Goal: Task Accomplishment & Management: Manage account settings

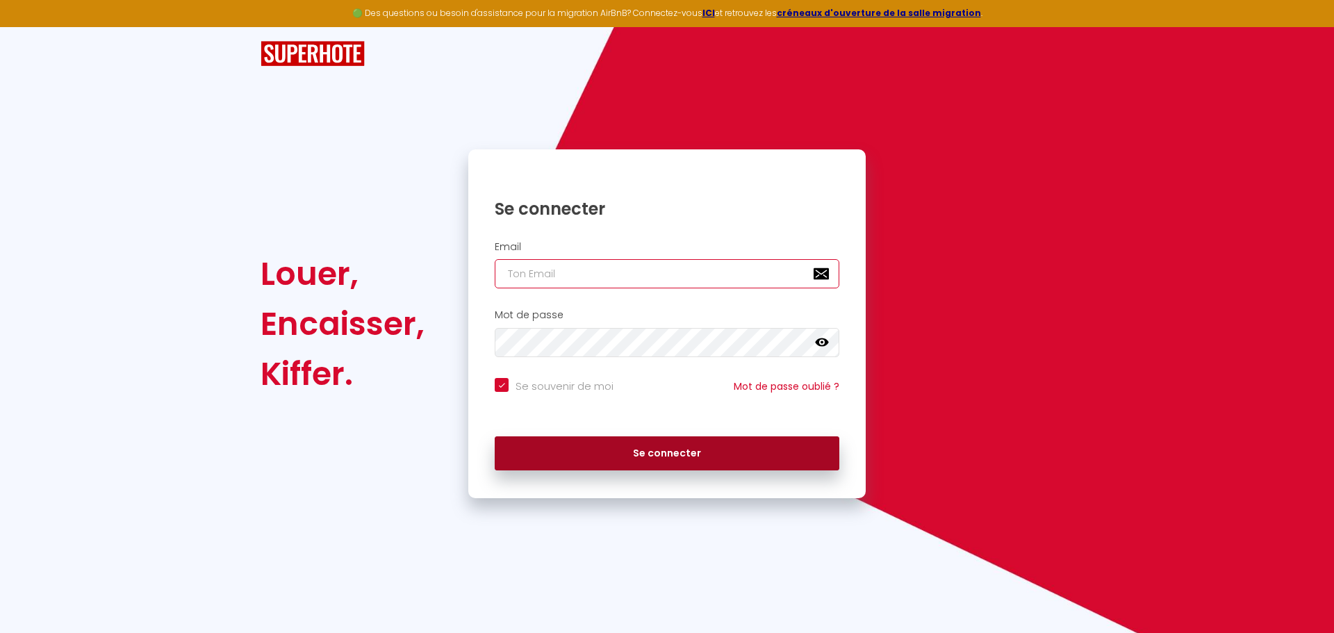
type input "[EMAIL_ADDRESS][DOMAIN_NAME]"
click at [636, 459] on button "Se connecter" at bounding box center [667, 453] width 345 height 35
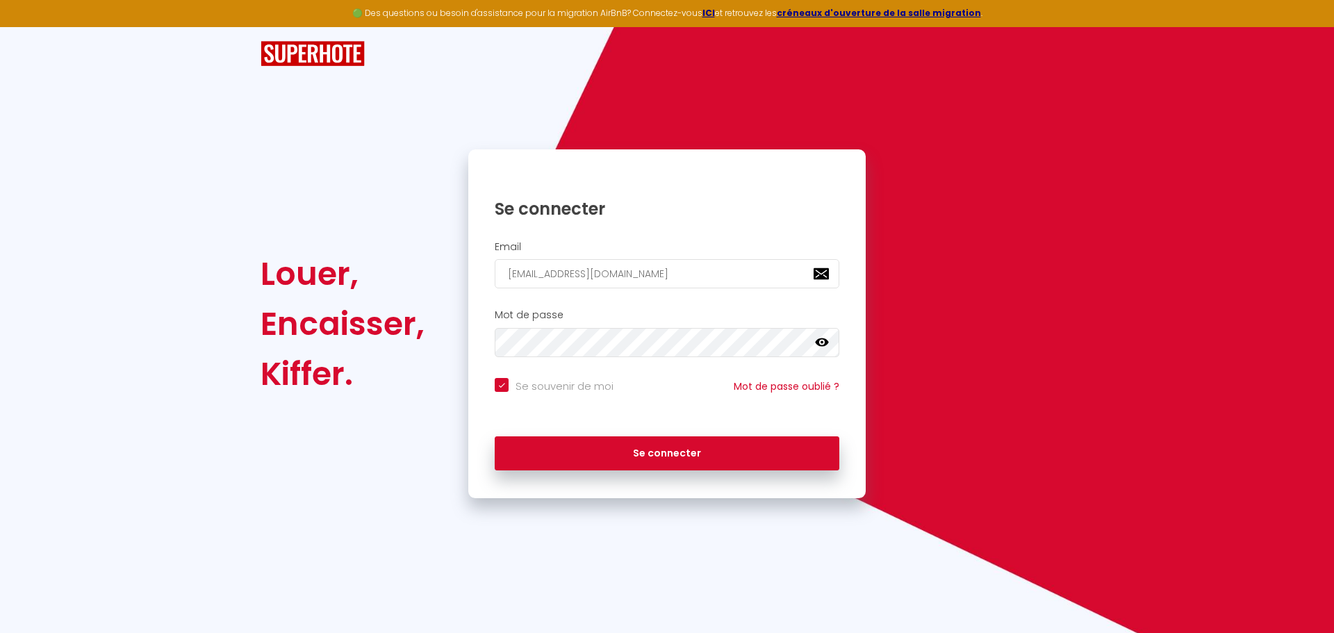
checkbox input "true"
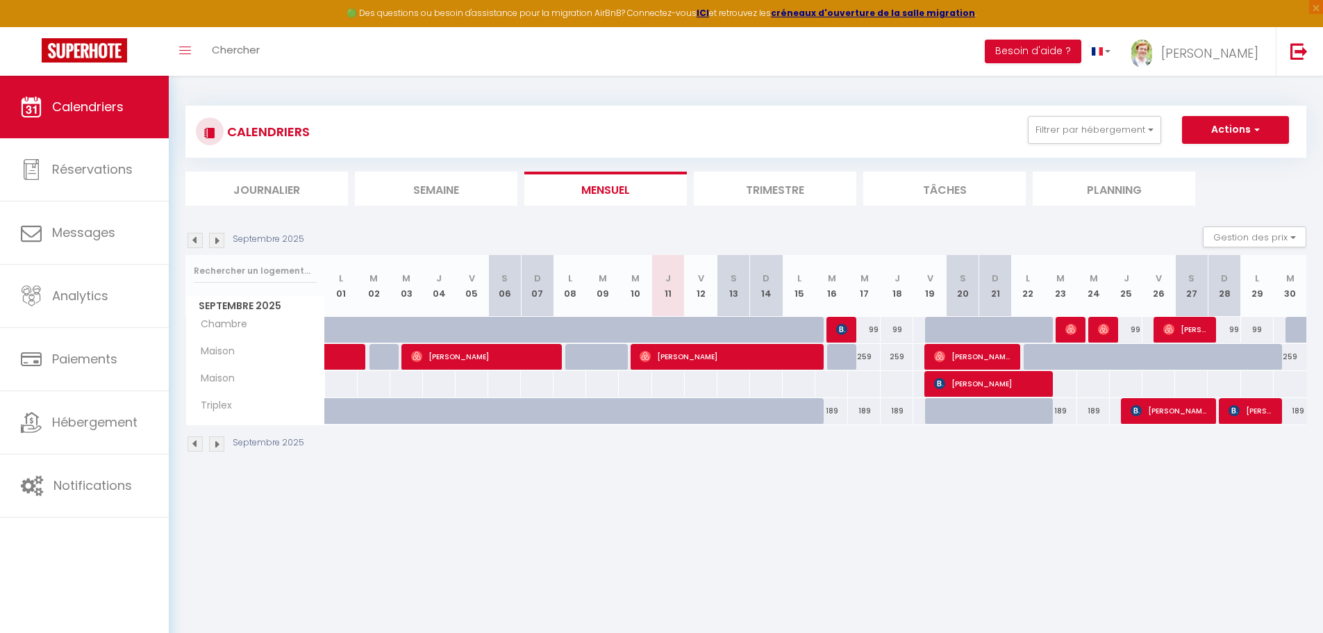
click at [871, 333] on div "99" at bounding box center [864, 330] width 33 height 26
type input "99"
type input "Mer 17 Septembre 2025"
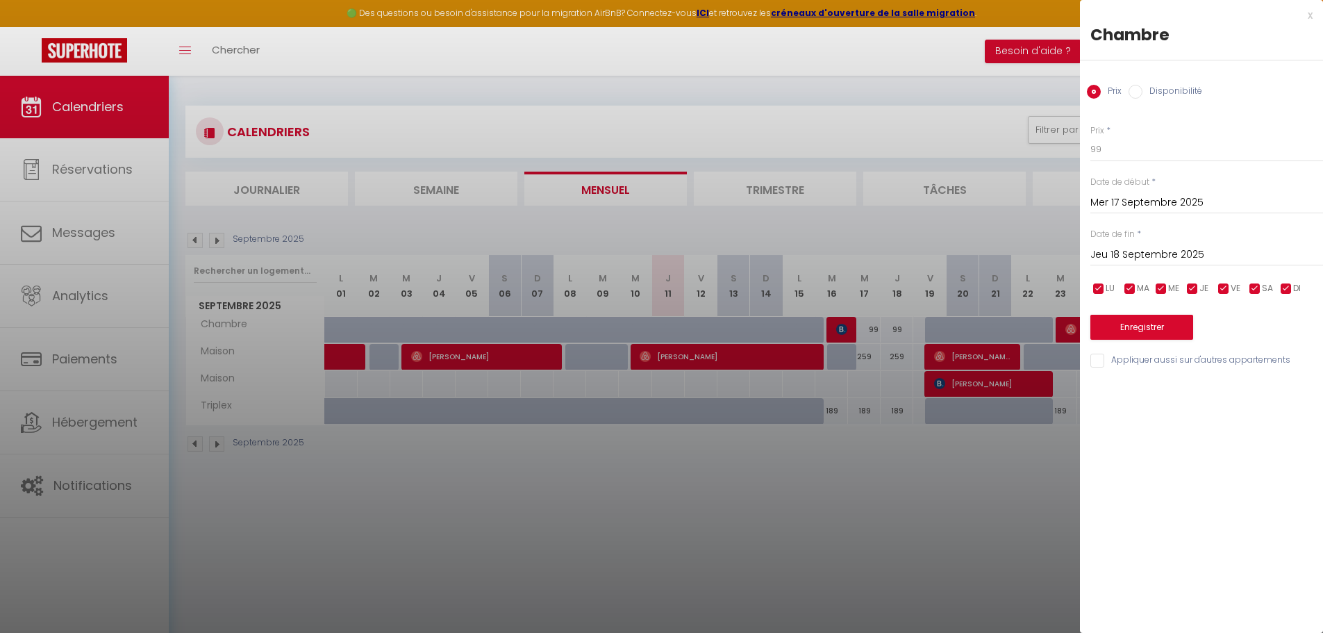
click at [1129, 251] on input "Jeu 18 Septembre 2025" at bounding box center [1206, 255] width 233 height 18
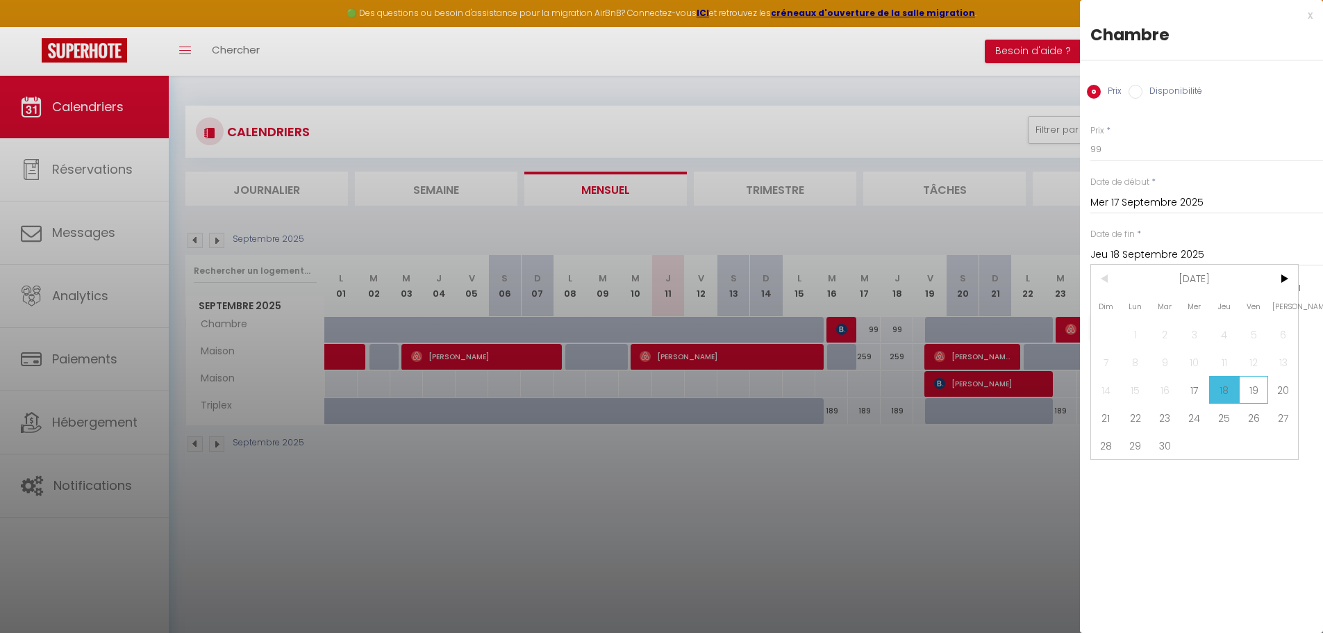
click at [1245, 382] on span "19" at bounding box center [1254, 390] width 30 height 28
type input "Ven 19 Septembre 2025"
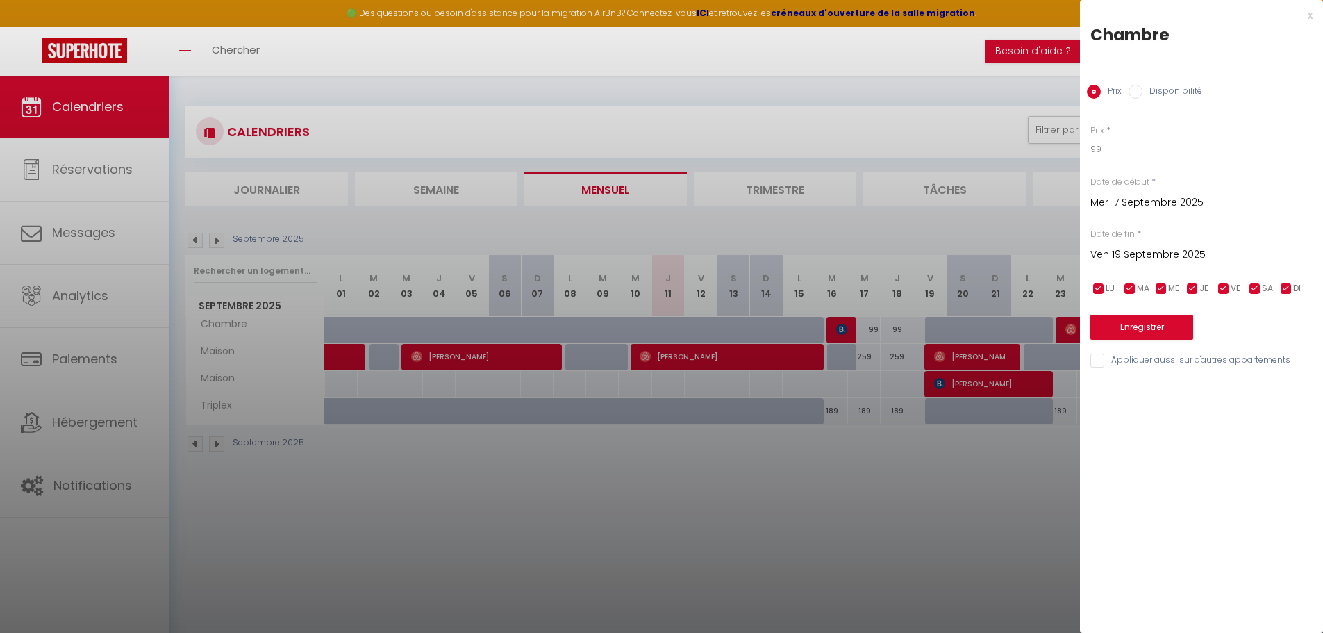
click at [1180, 92] on label "Disponibilité" at bounding box center [1173, 92] width 60 height 15
click at [1143, 92] on input "Disponibilité" at bounding box center [1136, 92] width 14 height 14
radio input "true"
radio input "false"
click at [1124, 147] on select "Disponible Indisponible" at bounding box center [1206, 150] width 233 height 26
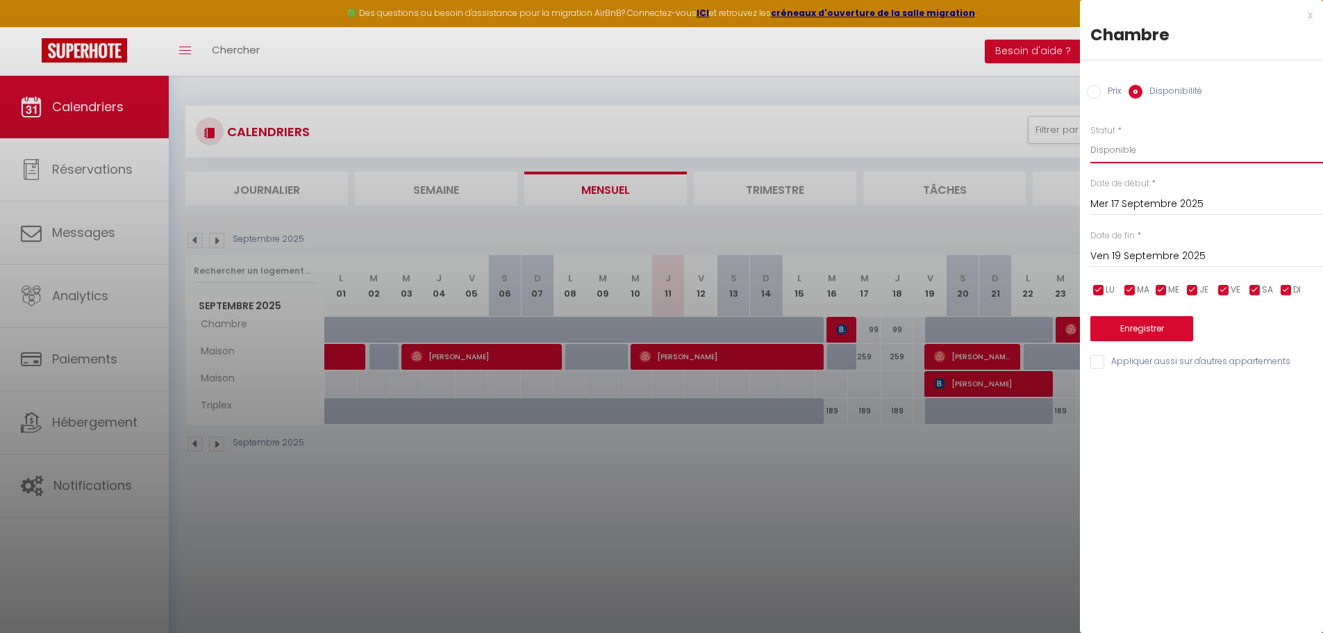
select select "0"
click at [1090, 137] on select "Disponible Indisponible" at bounding box center [1206, 150] width 233 height 26
click at [1151, 330] on button "Enregistrer" at bounding box center [1141, 328] width 103 height 25
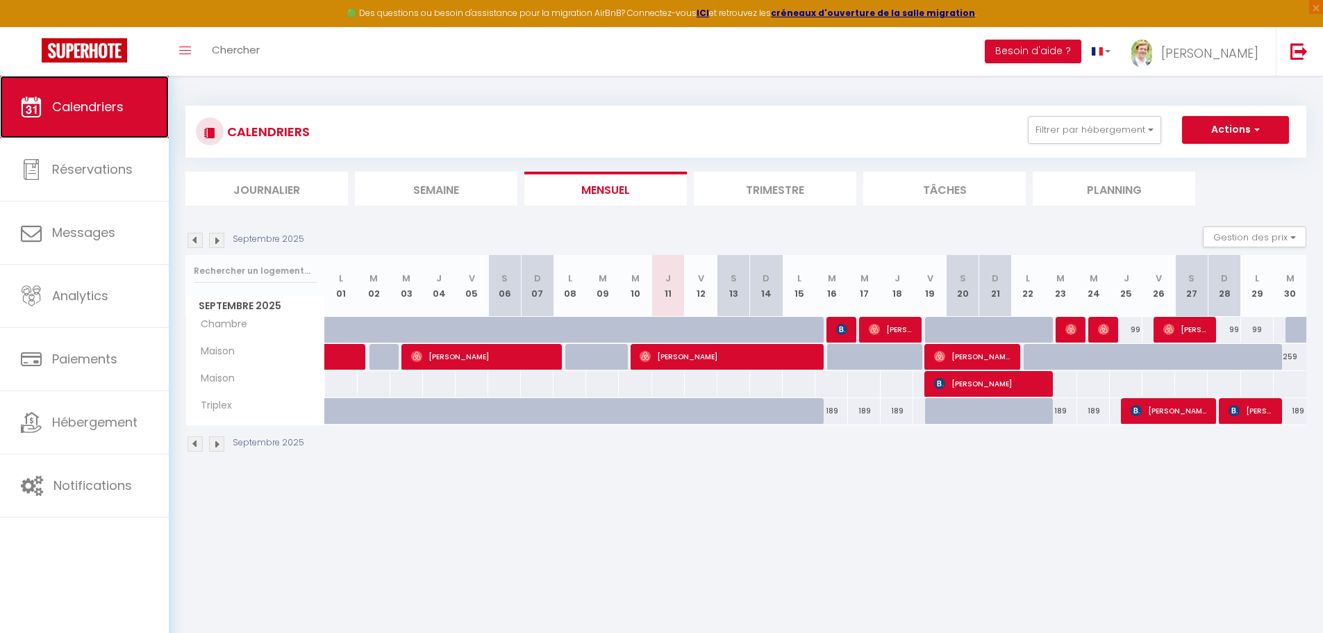
click at [89, 118] on link "Calendriers" at bounding box center [84, 107] width 169 height 63
